Goal: Task Accomplishment & Management: Manage account settings

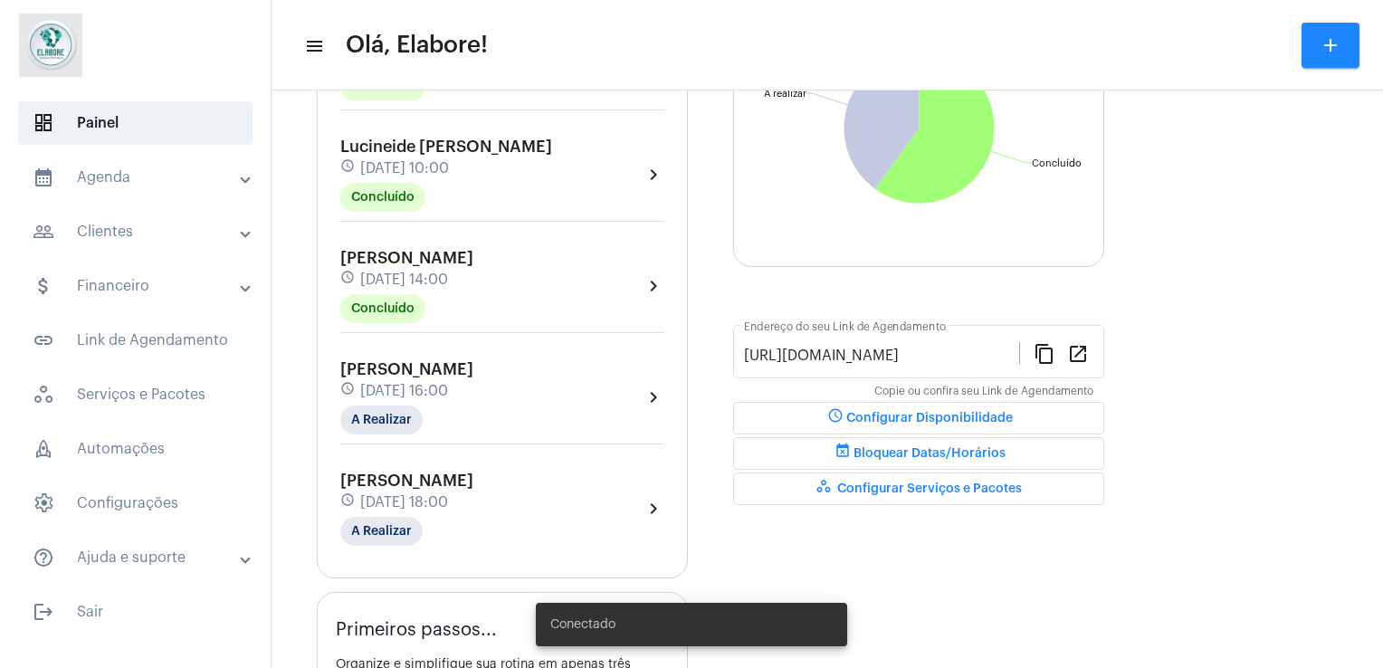
scroll to position [264, 0]
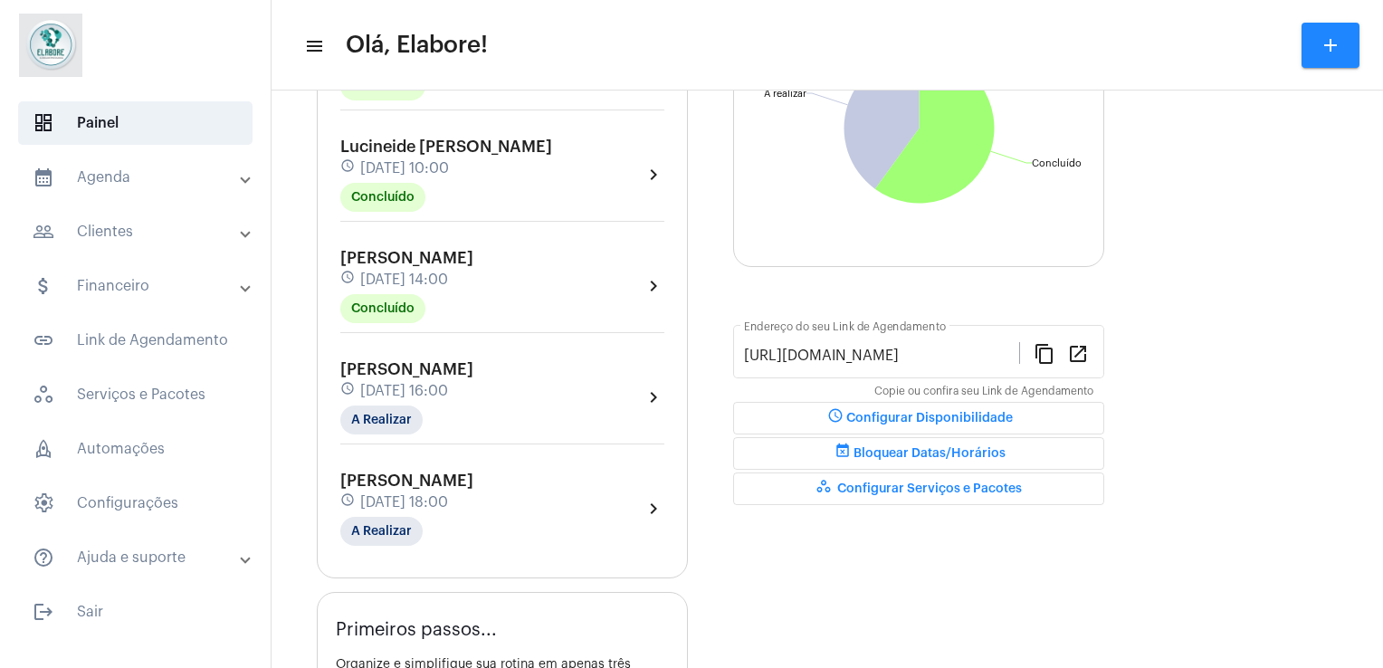
click at [473, 406] on div "[PERSON_NAME] schedule [DATE] 16:00 A Realizar" at bounding box center [406, 397] width 133 height 74
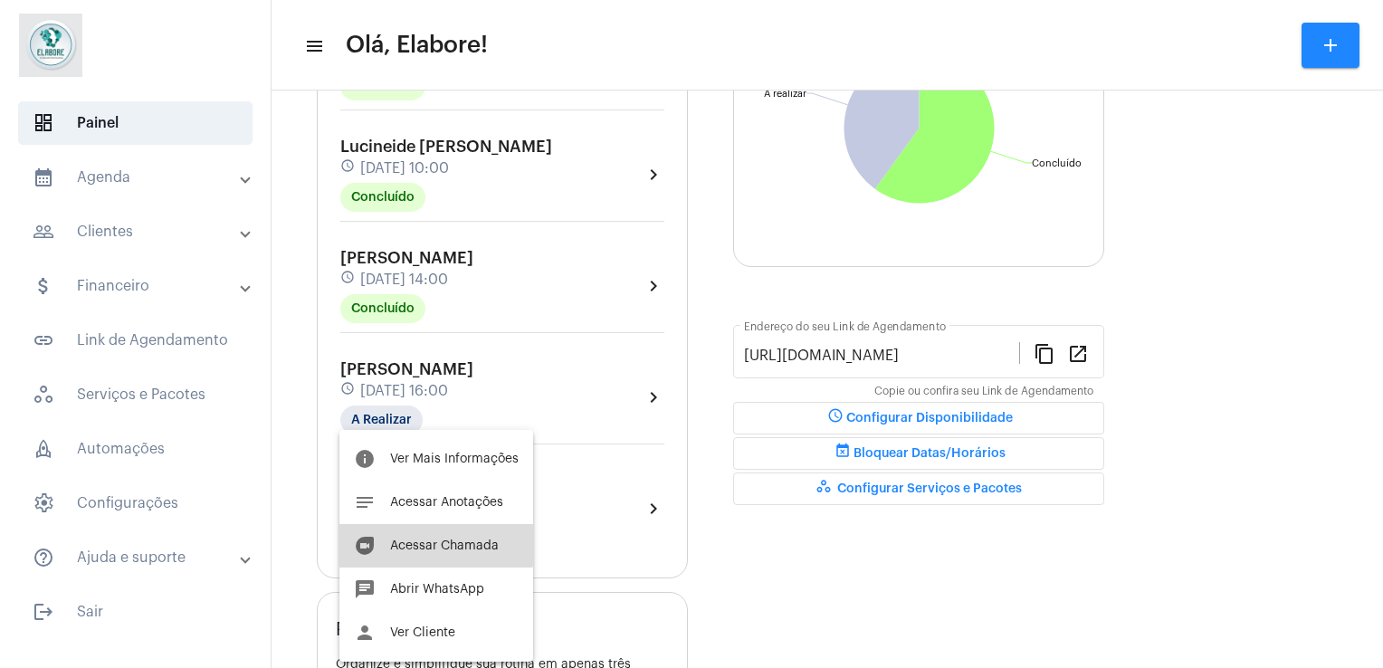
click at [429, 541] on span "Acessar Chamada" at bounding box center [444, 546] width 109 height 13
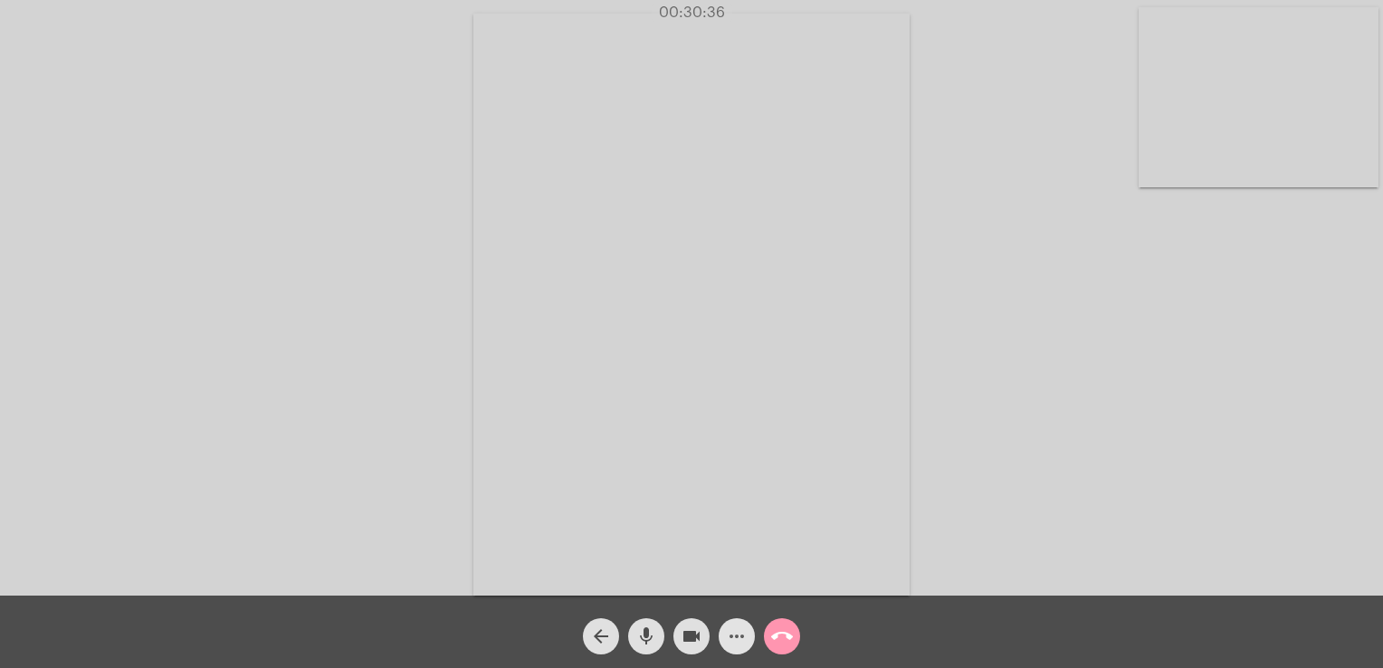
click at [739, 636] on mat-icon "more_horiz" at bounding box center [737, 637] width 22 height 22
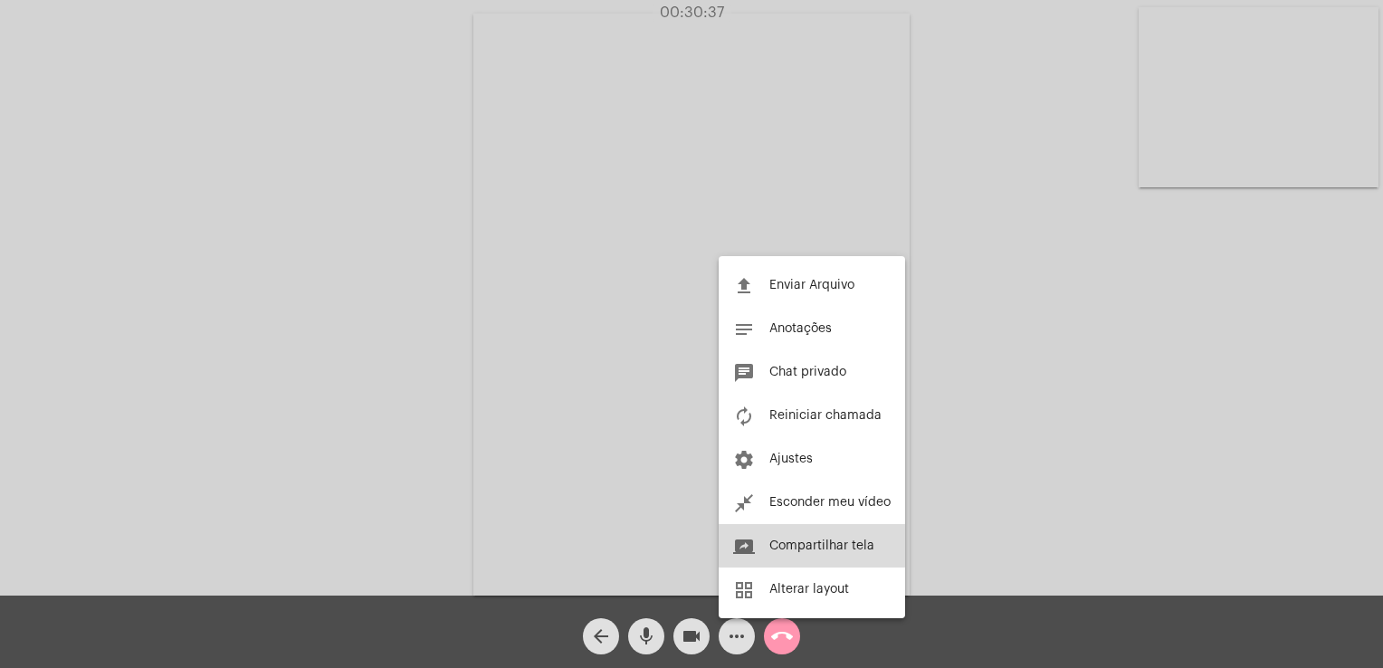
click at [824, 543] on span "Compartilhar tela" at bounding box center [822, 546] width 105 height 13
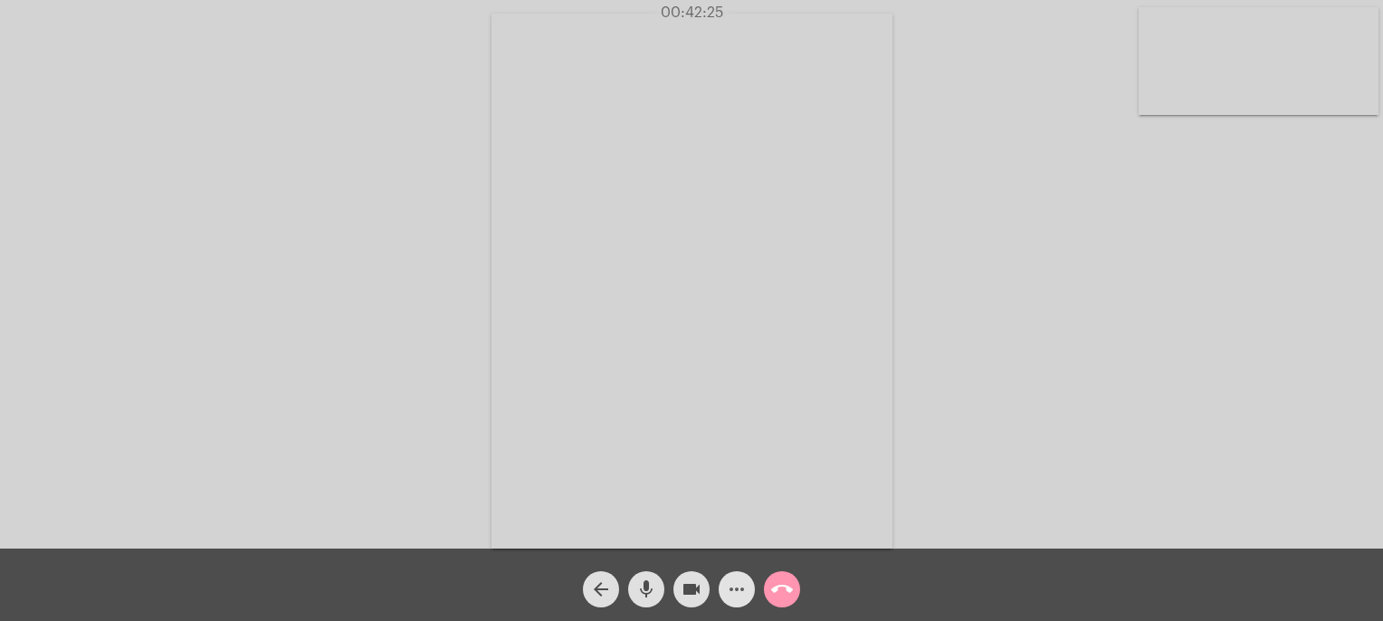
click at [729, 589] on mat-icon "more_horiz" at bounding box center [737, 590] width 22 height 22
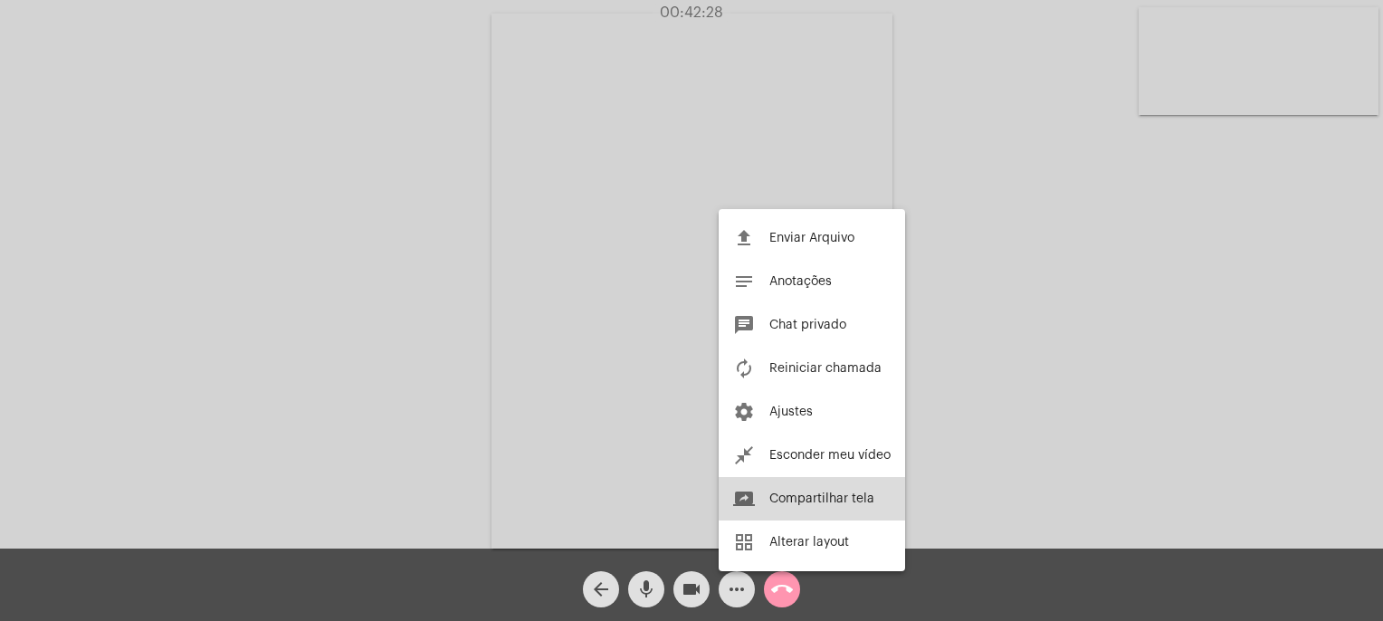
click at [837, 494] on span "Compartilhar tela" at bounding box center [822, 498] width 105 height 13
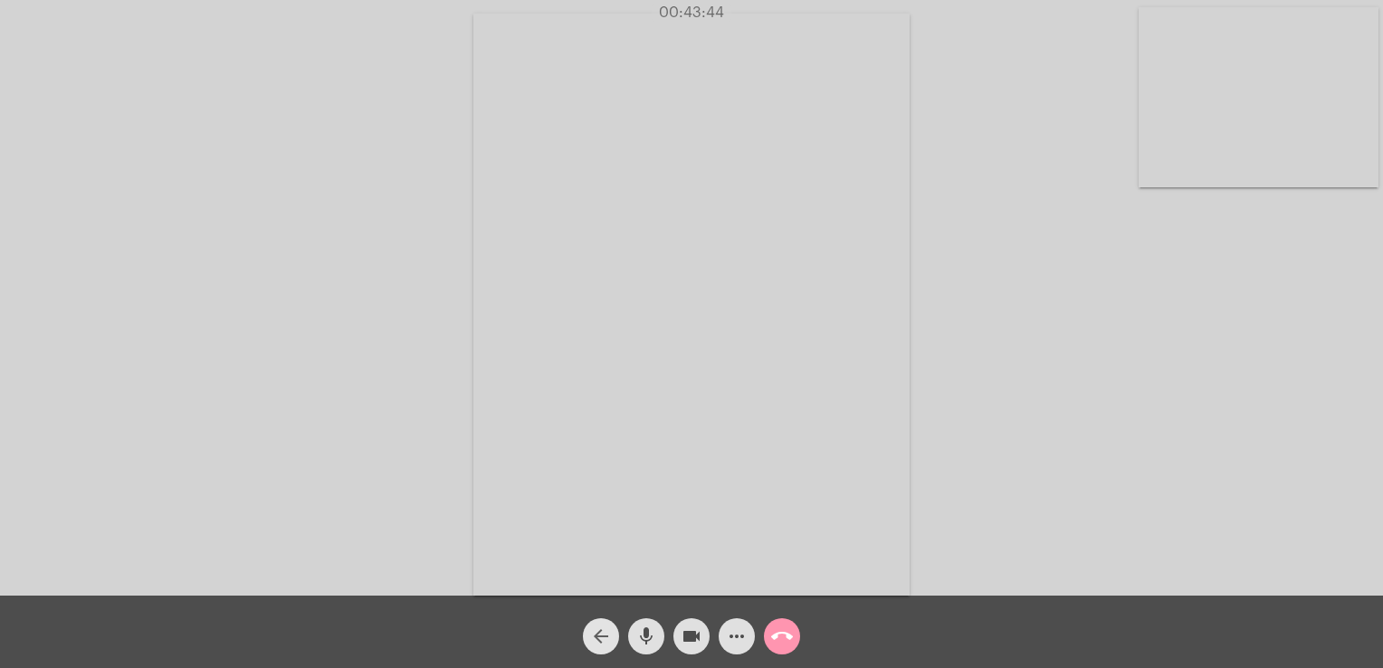
click at [598, 646] on mat-icon "arrow_back" at bounding box center [601, 637] width 22 height 22
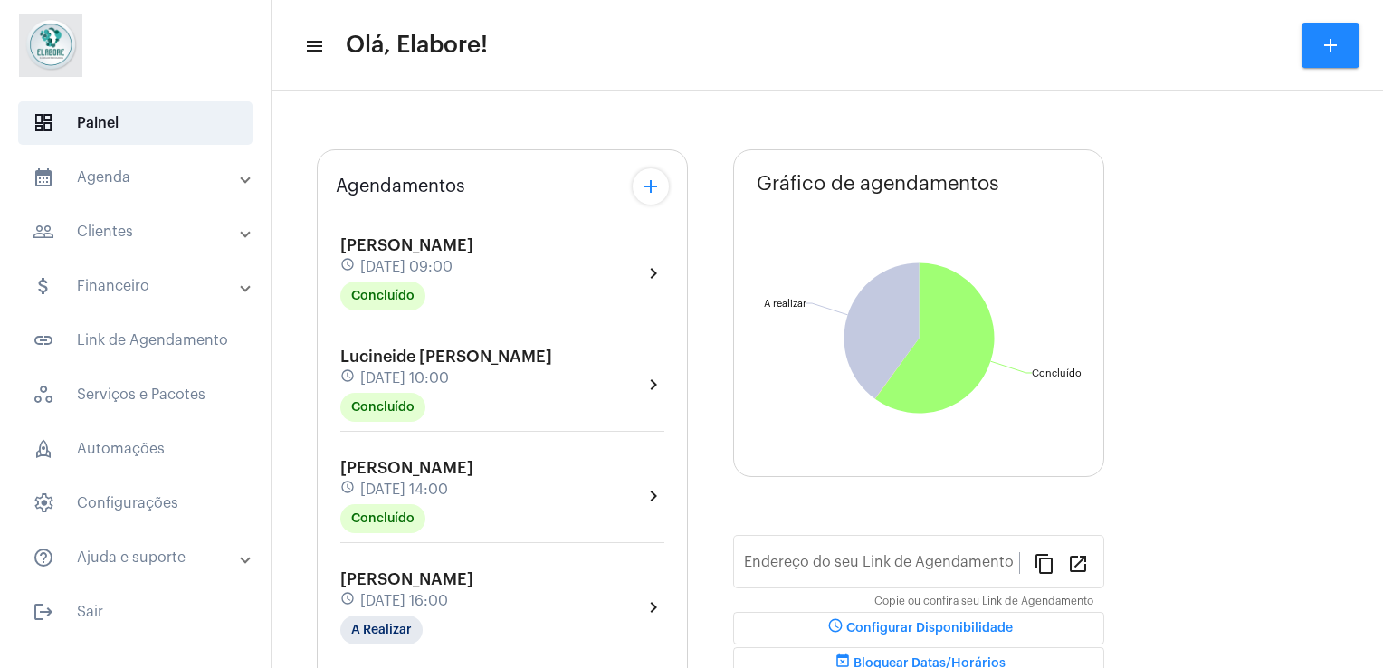
type input "[URL][DOMAIN_NAME]"
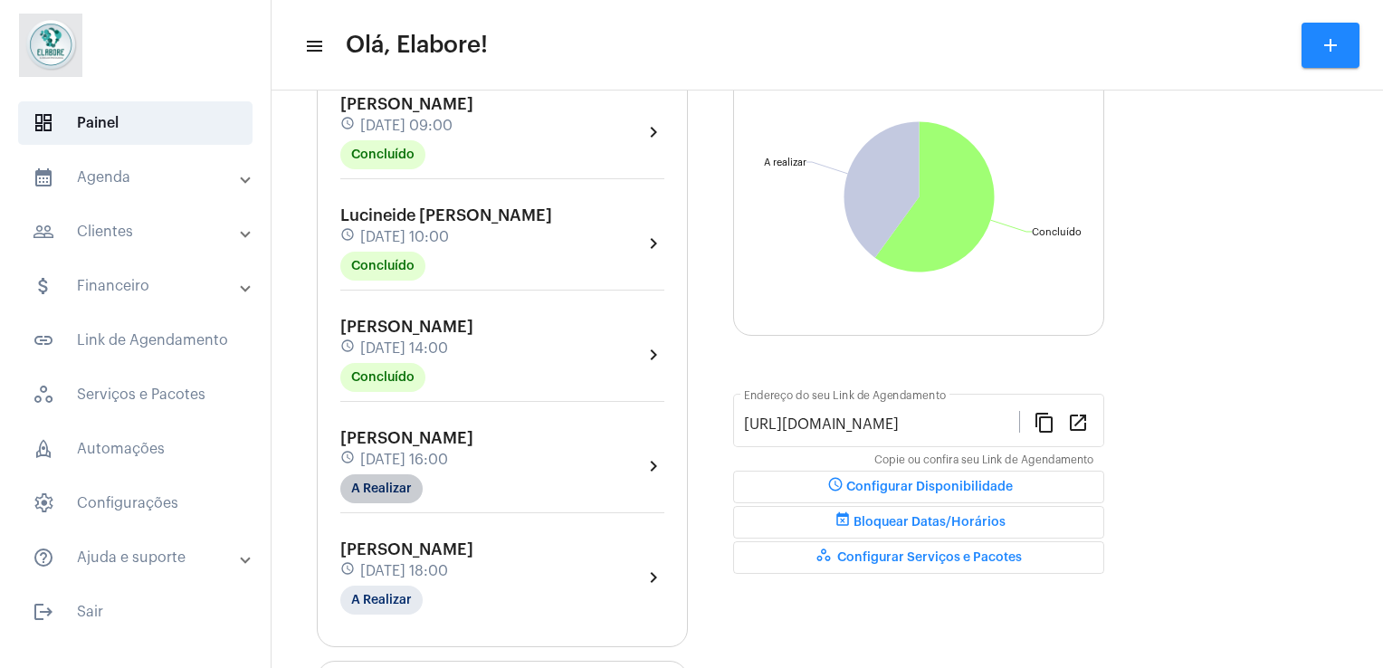
scroll to position [198, 0]
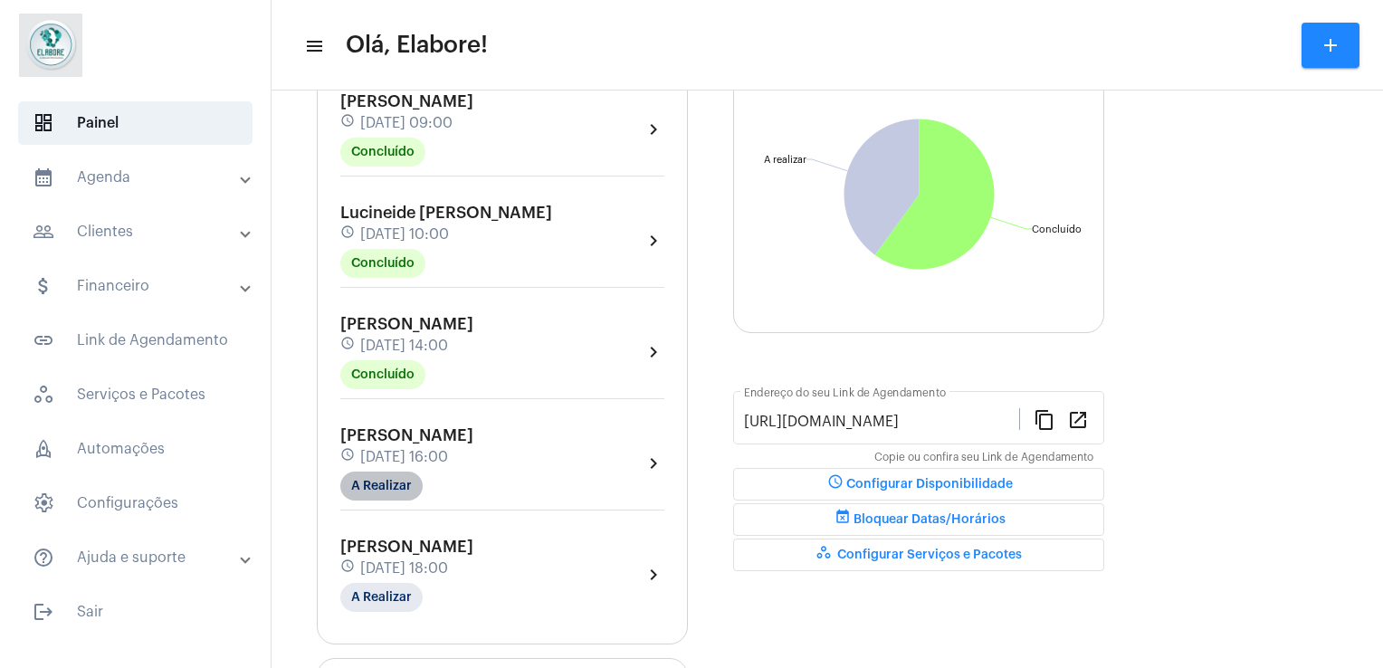
click at [376, 476] on mat-chip "A Realizar" at bounding box center [381, 486] width 82 height 29
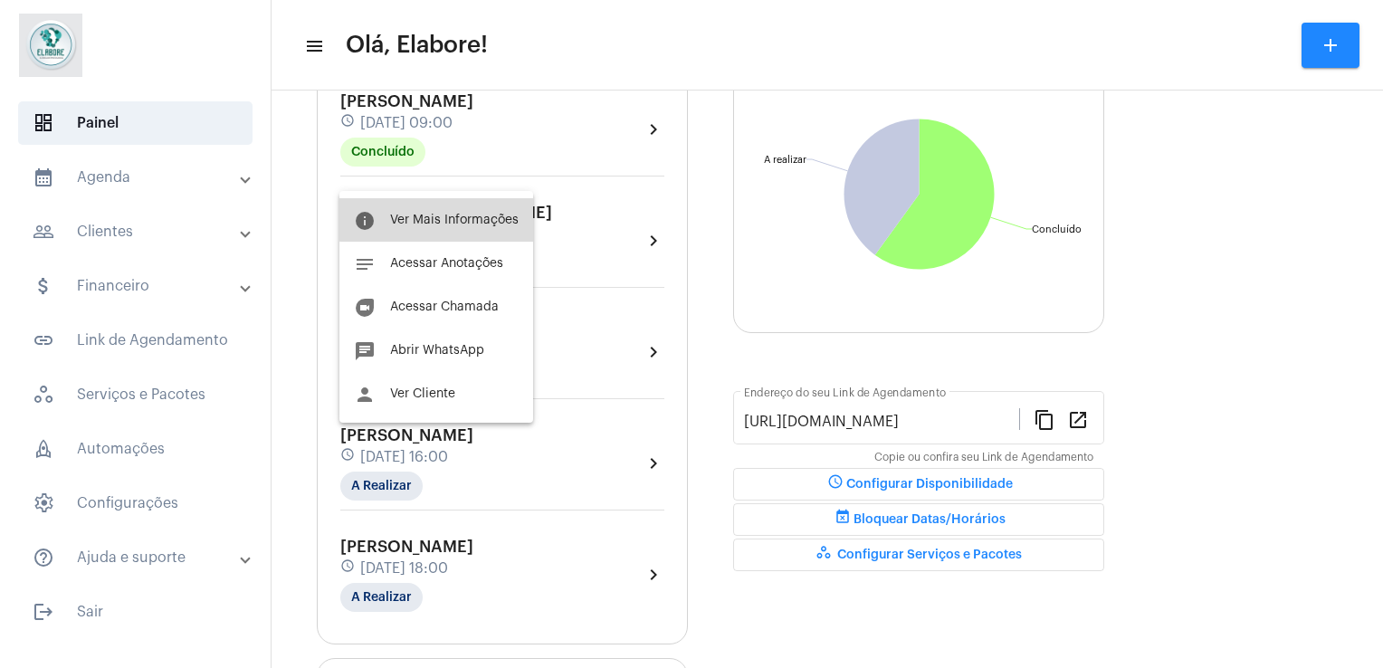
click at [449, 209] on button "info Ver Mais Informações" at bounding box center [436, 219] width 194 height 43
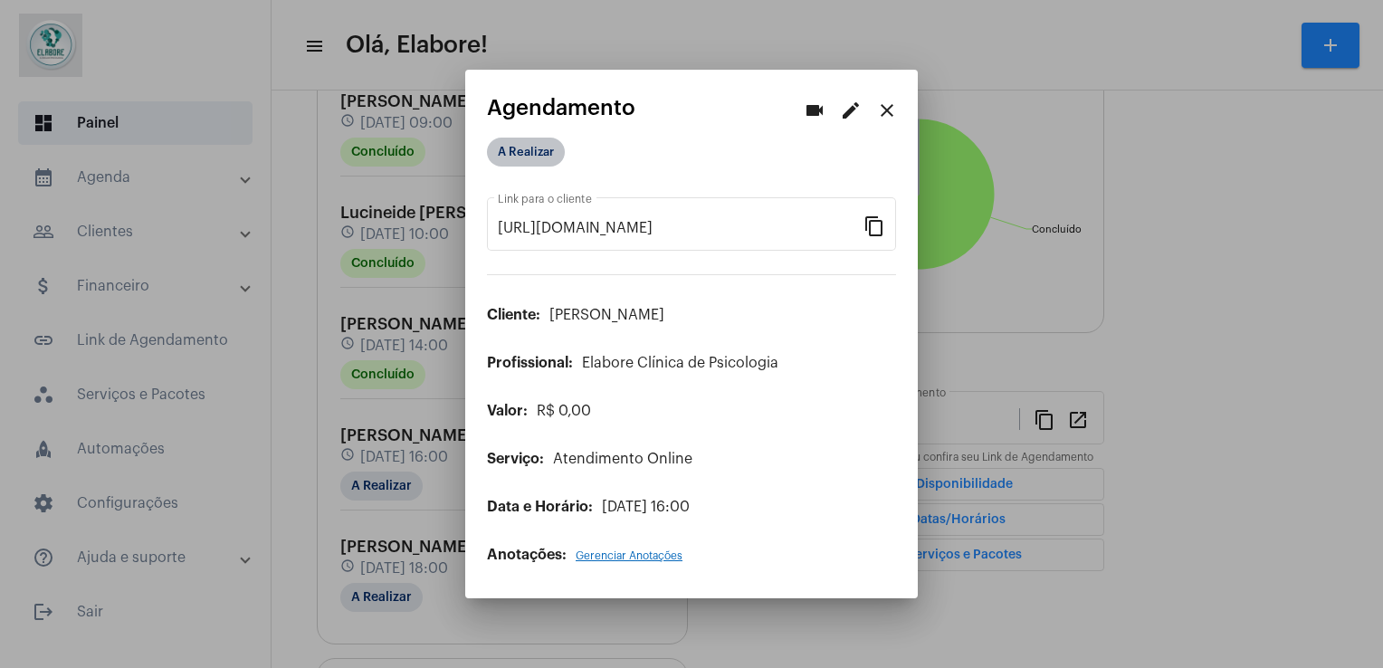
click at [545, 152] on mat-chip "A Realizar" at bounding box center [526, 152] width 78 height 29
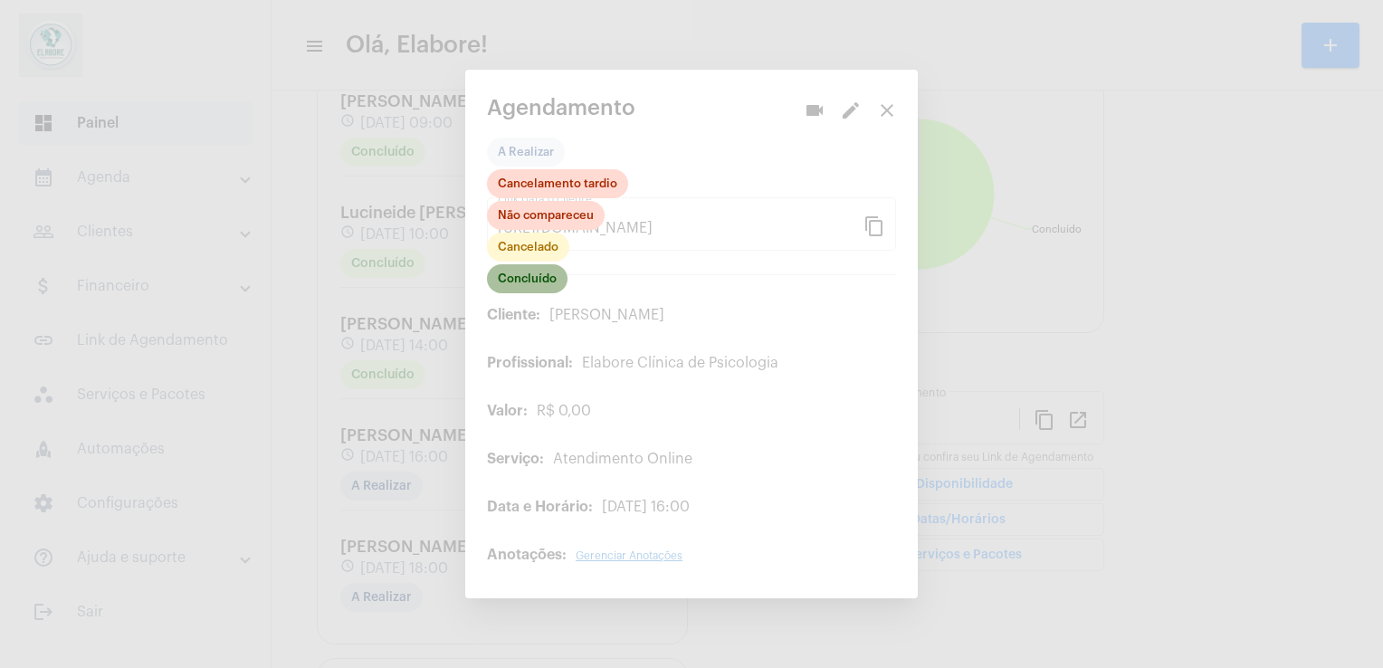
click at [529, 277] on mat-chip "Concluído" at bounding box center [527, 278] width 81 height 29
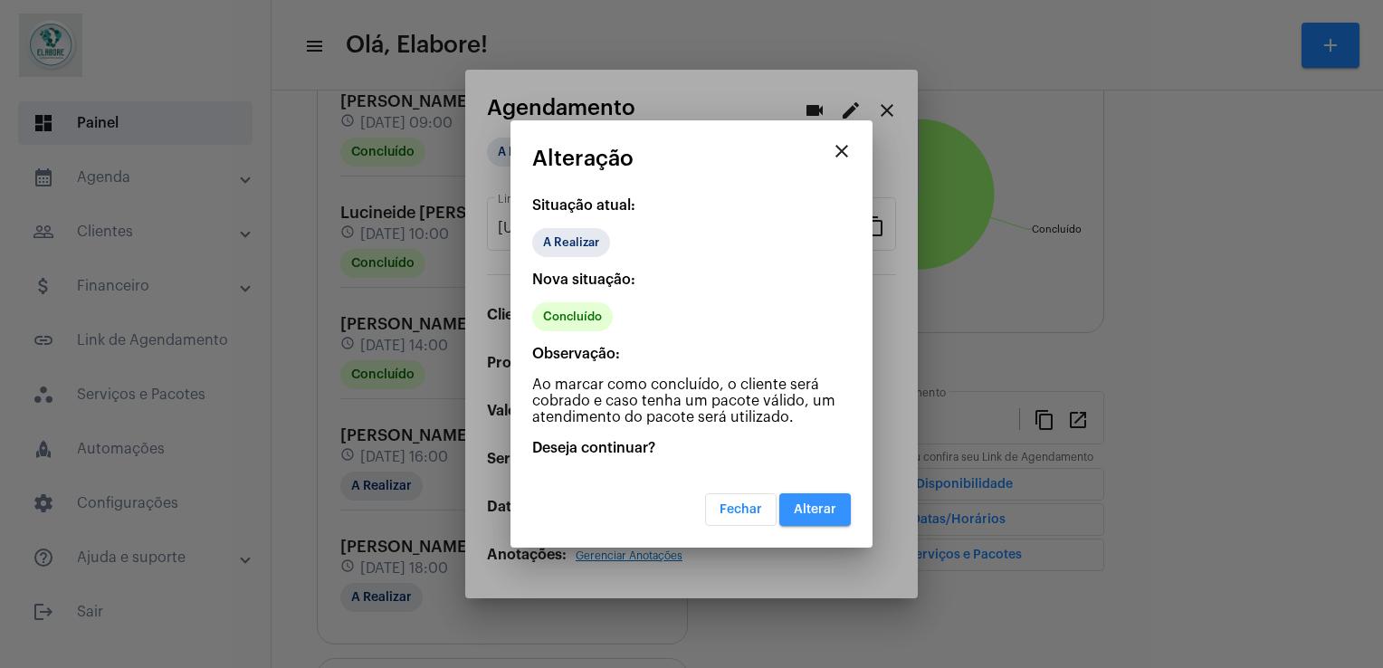
click at [818, 516] on button "Alterar" at bounding box center [815, 509] width 72 height 33
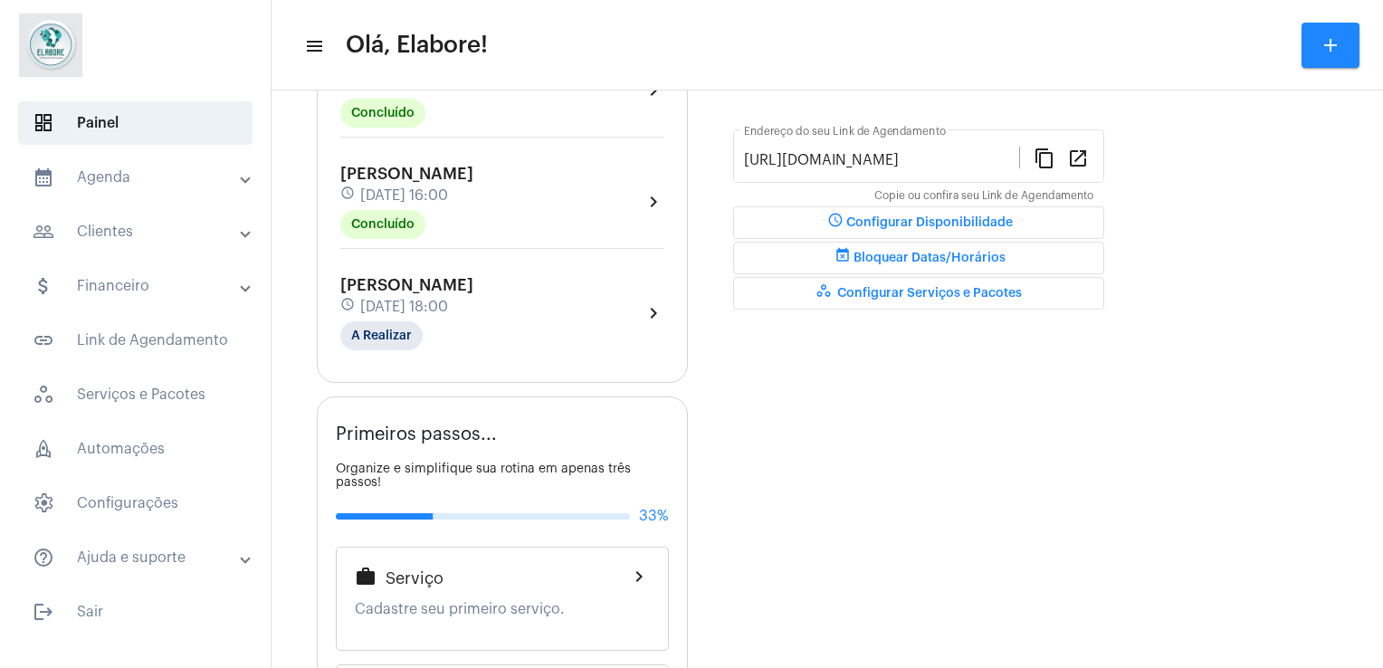
scroll to position [462, 0]
